Goal: Task Accomplishment & Management: Use online tool/utility

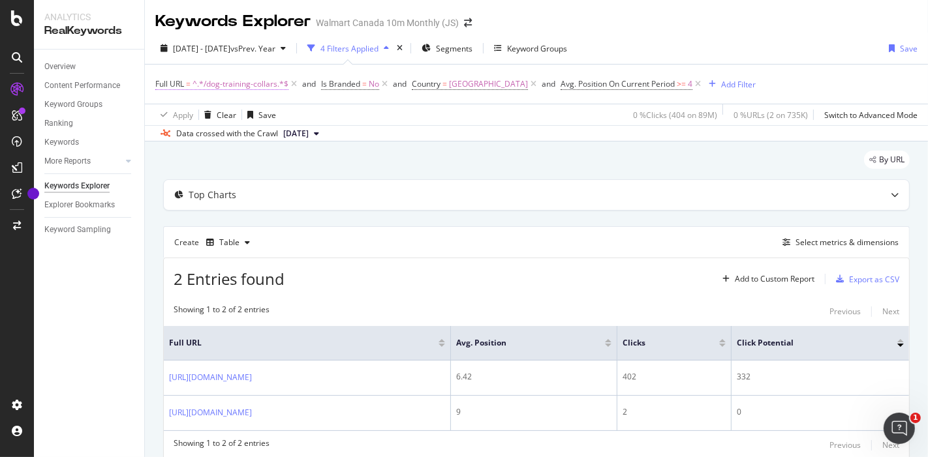
click at [247, 79] on span "^.*/dog-training-collars.*$" at bounding box center [240, 84] width 96 height 18
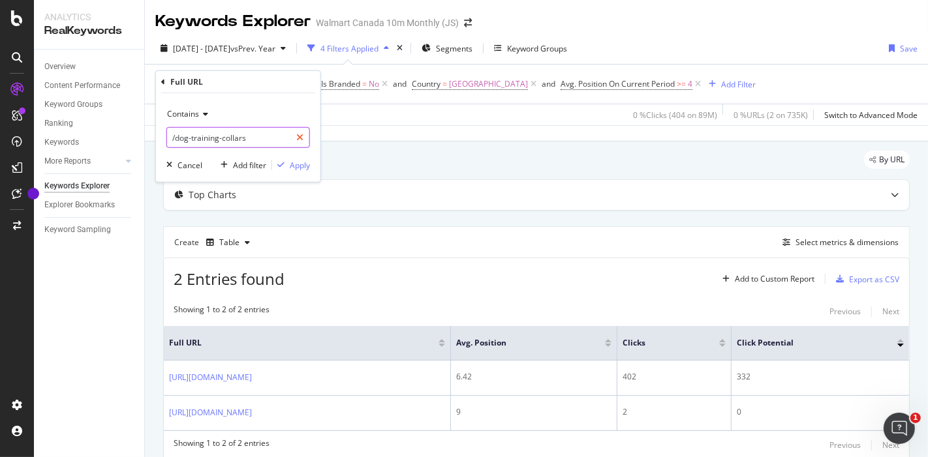
click at [292, 135] on div at bounding box center [299, 137] width 19 height 21
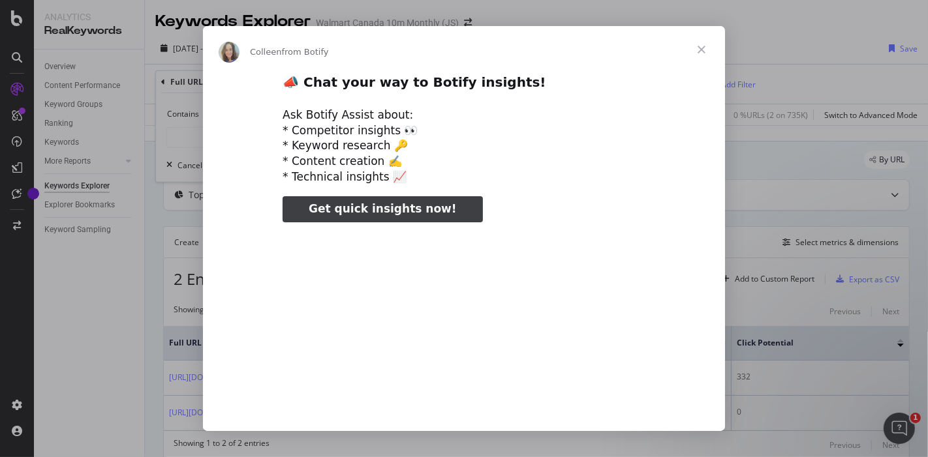
type input "185895"
click at [702, 38] on span "Close" at bounding box center [701, 49] width 47 height 47
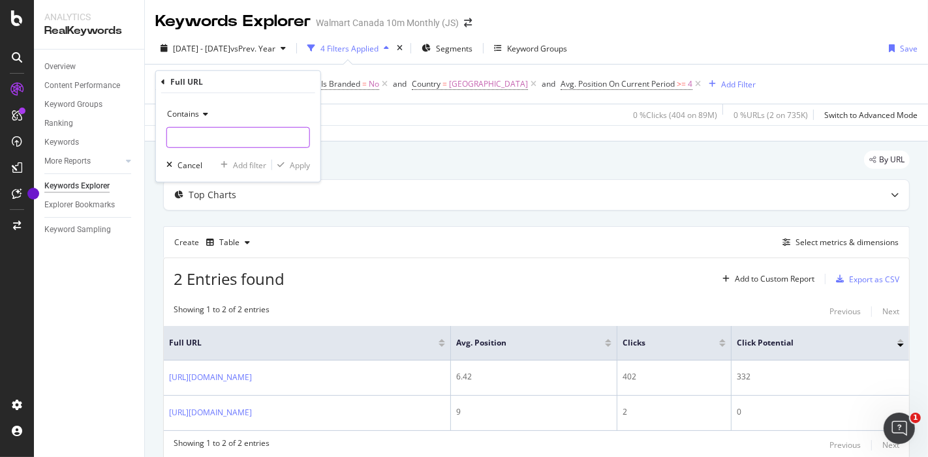
click at [252, 134] on input "text" at bounding box center [238, 137] width 142 height 21
paste input "trading-cards"
type input "/trading-cards/"
click at [292, 164] on div "Apply" at bounding box center [300, 164] width 20 height 11
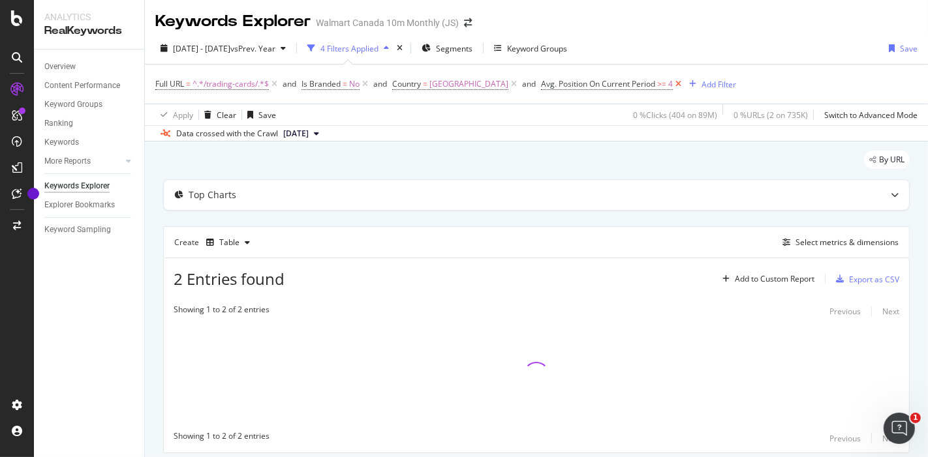
click at [673, 83] on icon at bounding box center [678, 84] width 11 height 13
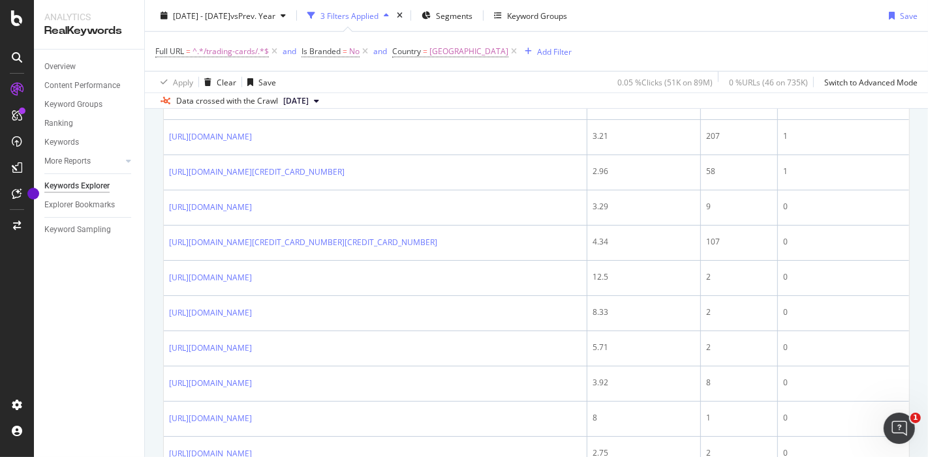
scroll to position [1155, 0]
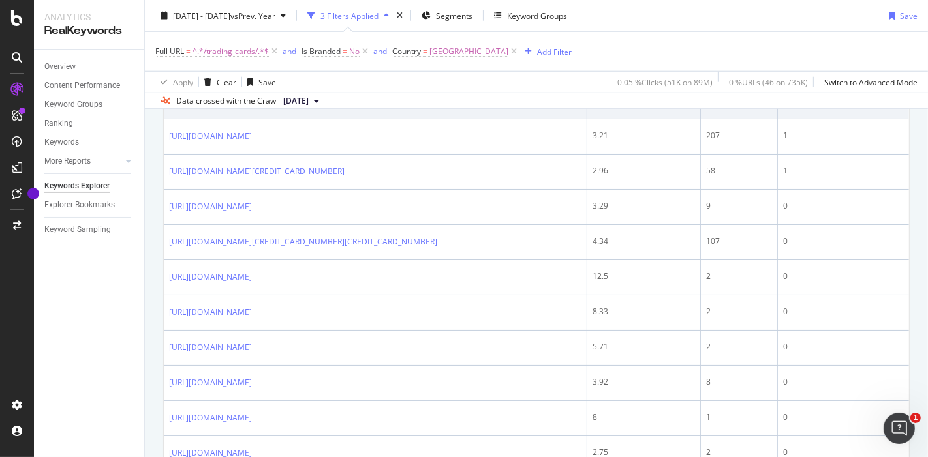
click at [265, 105] on icon at bounding box center [261, 101] width 8 height 8
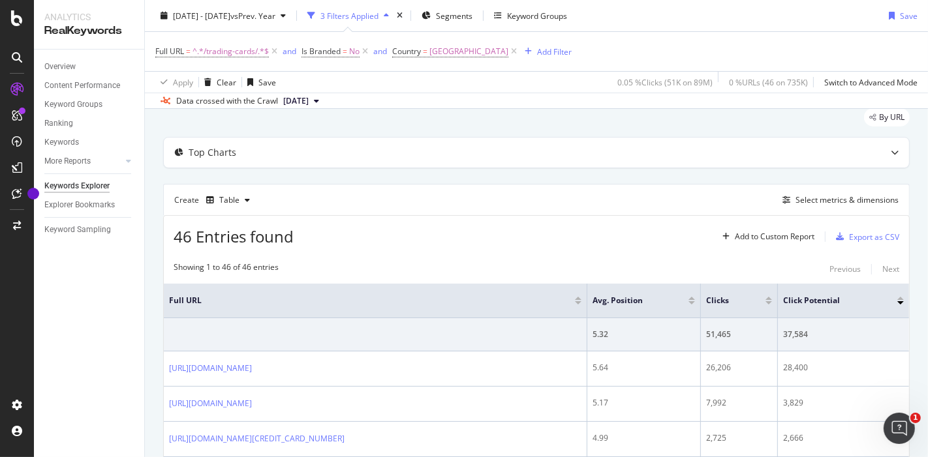
scroll to position [0, 0]
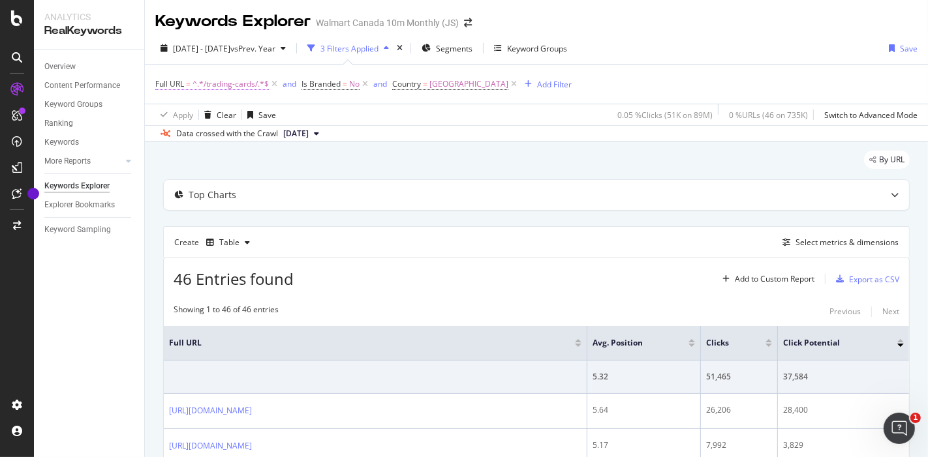
click at [232, 77] on span "^.*/trading-cards/.*$" at bounding box center [230, 84] width 76 height 18
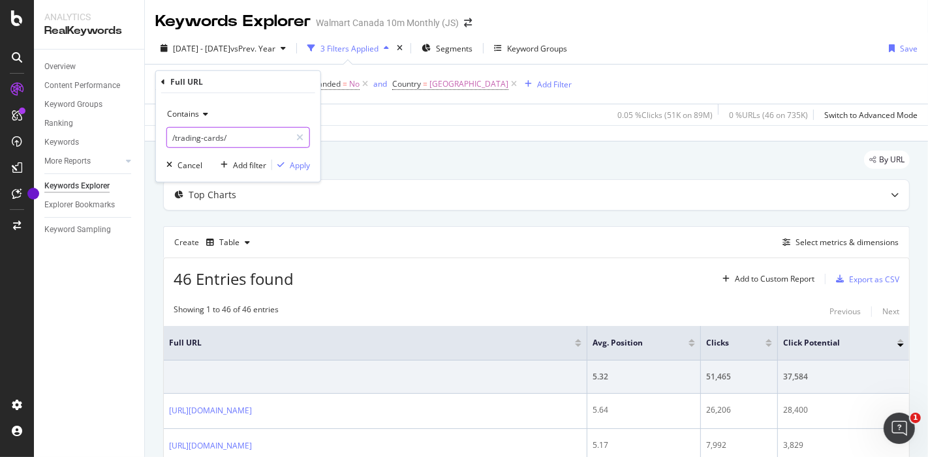
click at [230, 134] on input "/trading-cards/" at bounding box center [228, 137] width 123 height 21
type input "cp/toys/"
click at [294, 161] on div "Apply" at bounding box center [300, 164] width 20 height 11
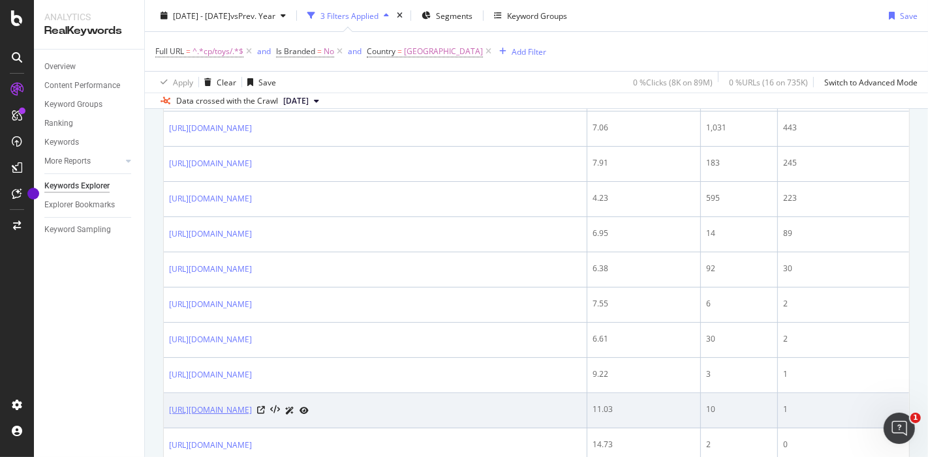
scroll to position [387, 0]
